Goal: Task Accomplishment & Management: Manage account settings

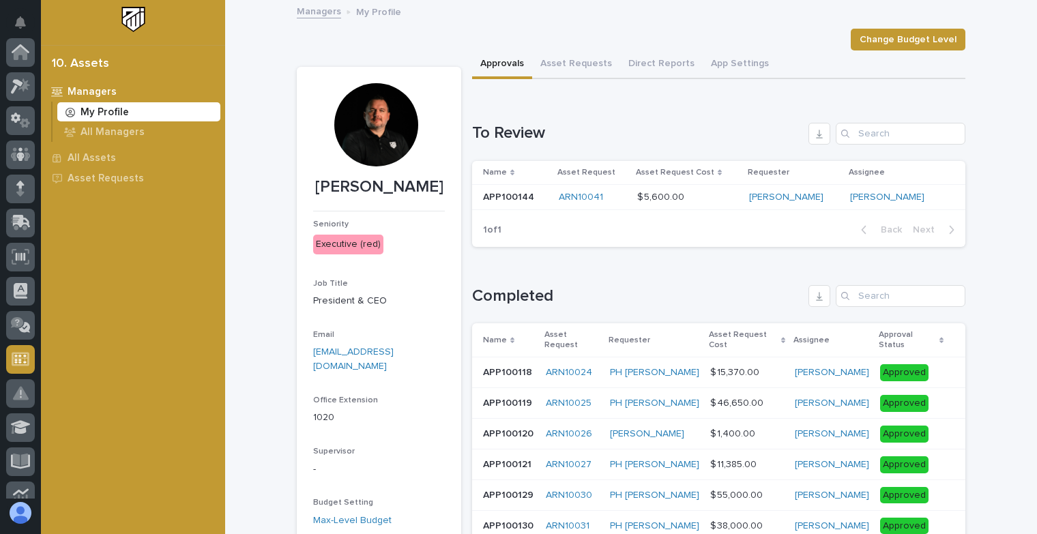
scroll to position [307, 0]
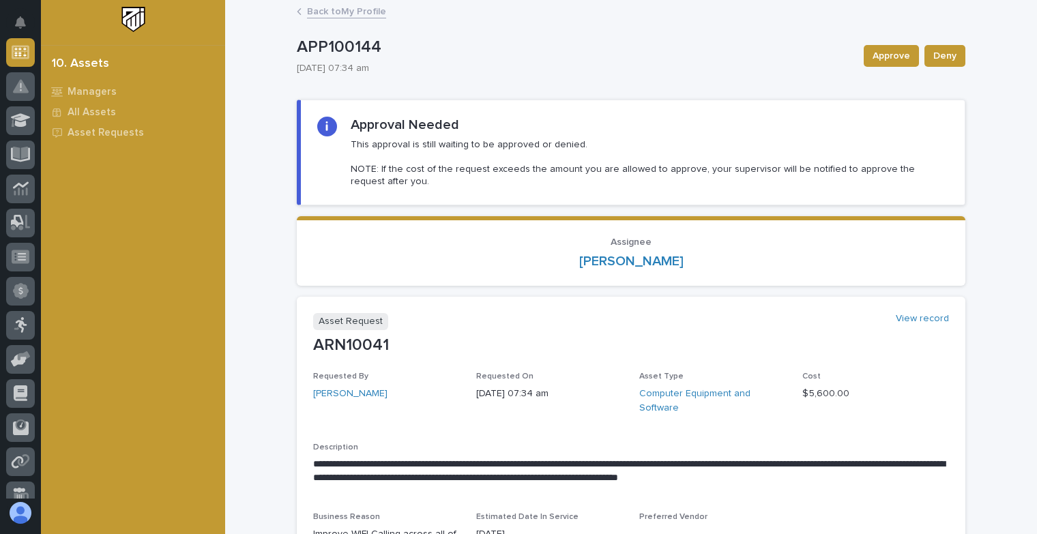
click at [594, 60] on div "09/18/2025 07:34 am" at bounding box center [572, 67] width 551 height 14
click at [873, 59] on span "Approve" at bounding box center [892, 56] width 38 height 16
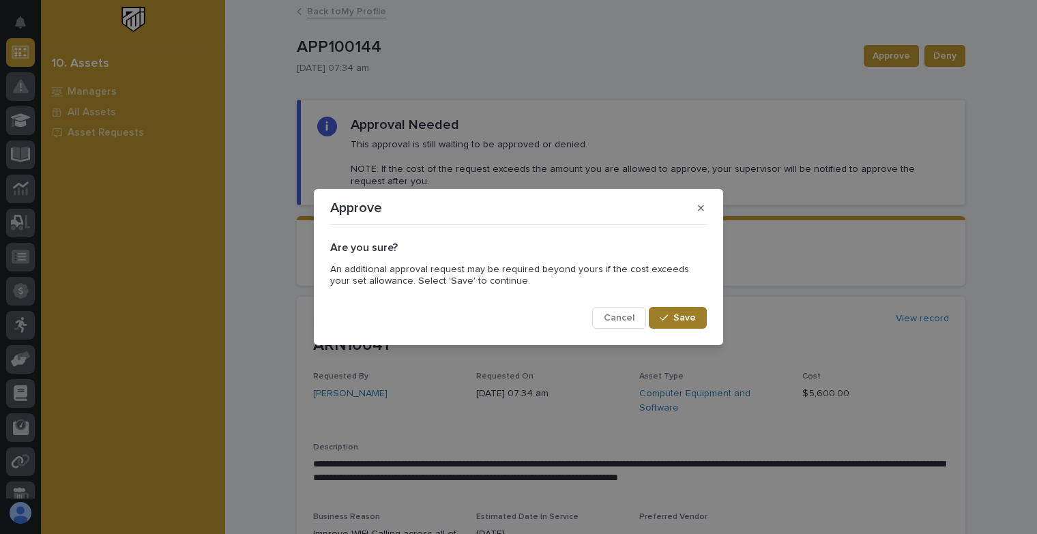
click at [684, 322] on span "Save" at bounding box center [684, 318] width 23 height 12
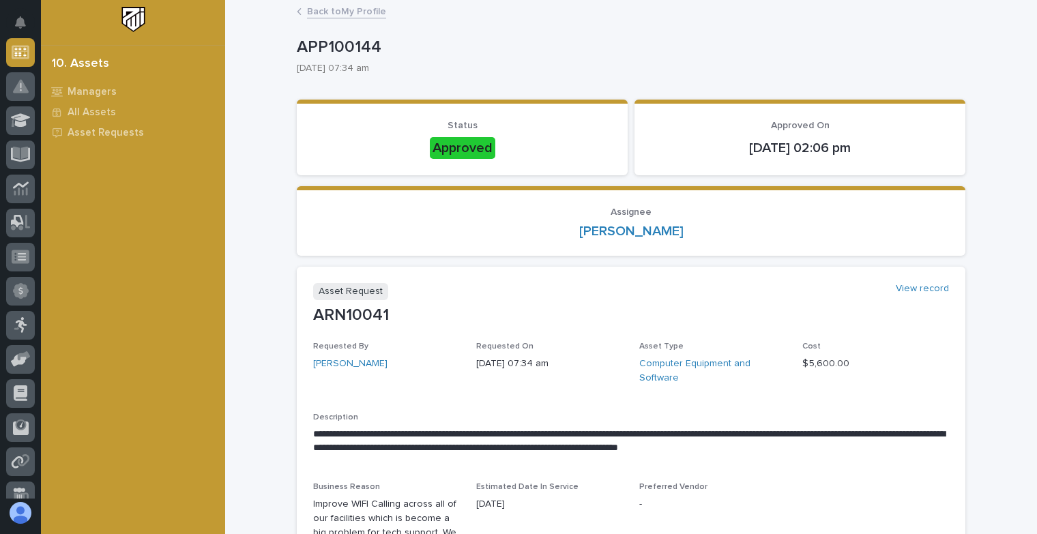
click at [336, 14] on link "Back to My Profile" at bounding box center [346, 11] width 79 height 16
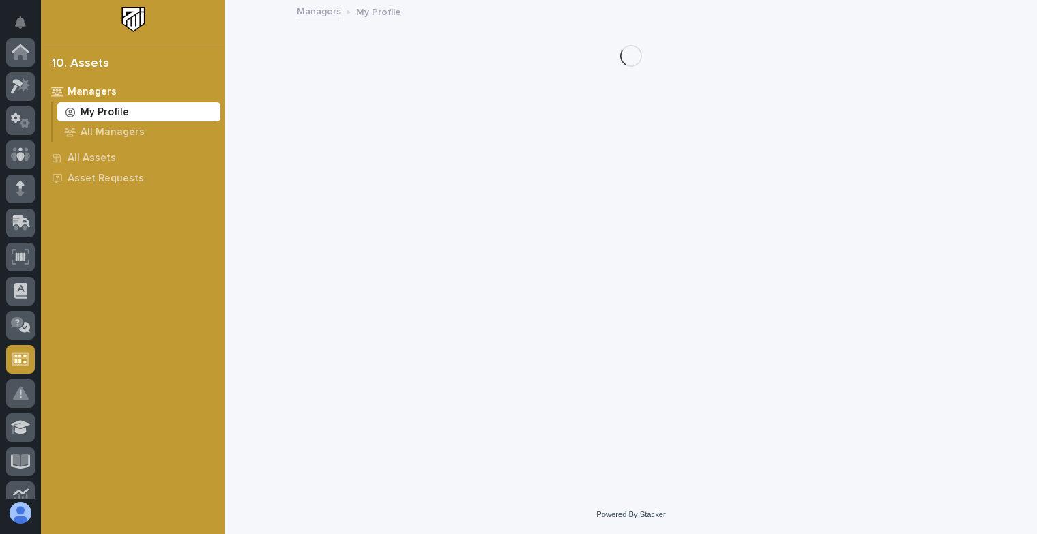
scroll to position [307, 0]
